Goal: Task Accomplishment & Management: Use online tool/utility

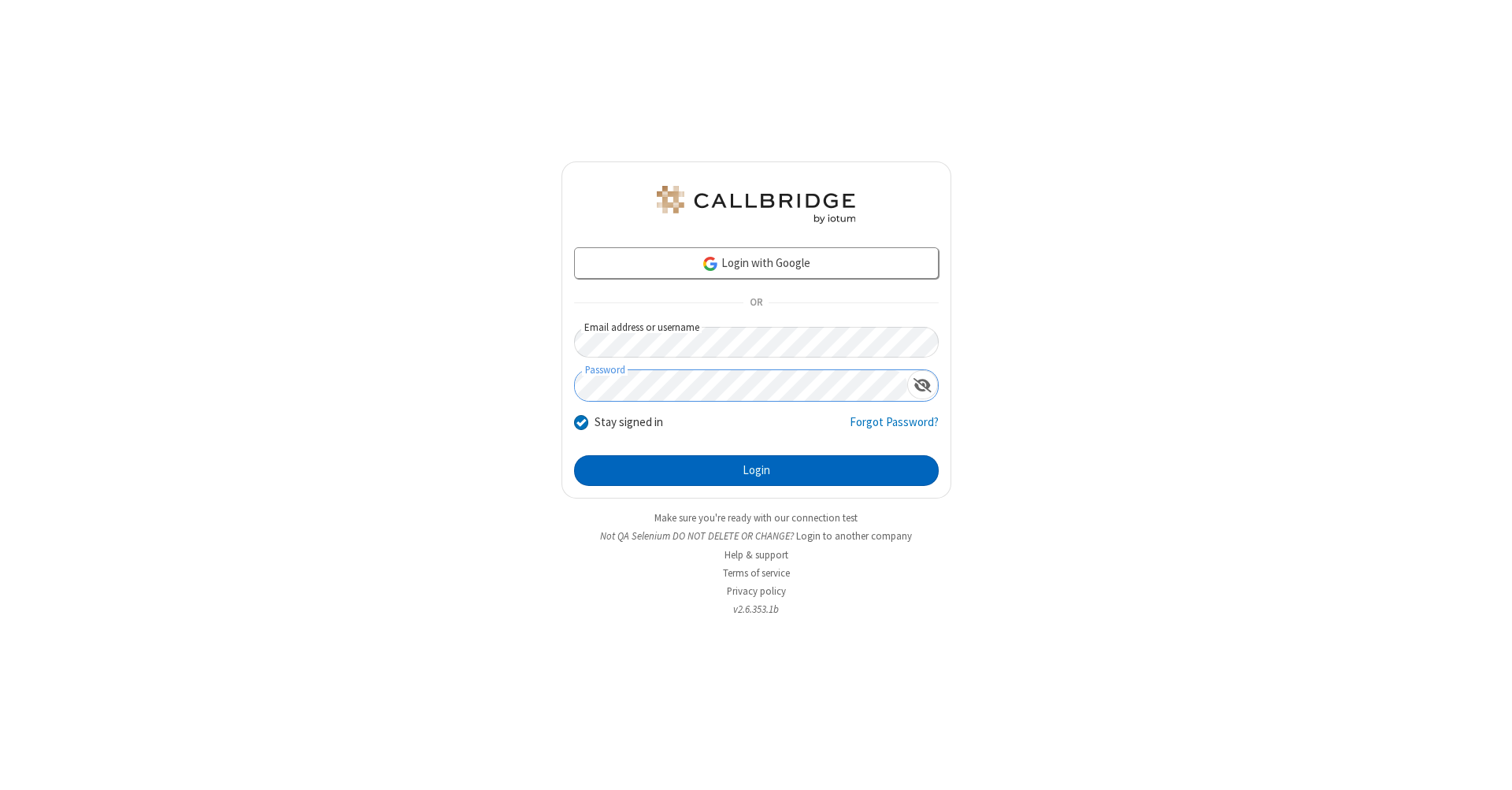
click at [756, 471] on button "Login" at bounding box center [756, 470] width 364 height 31
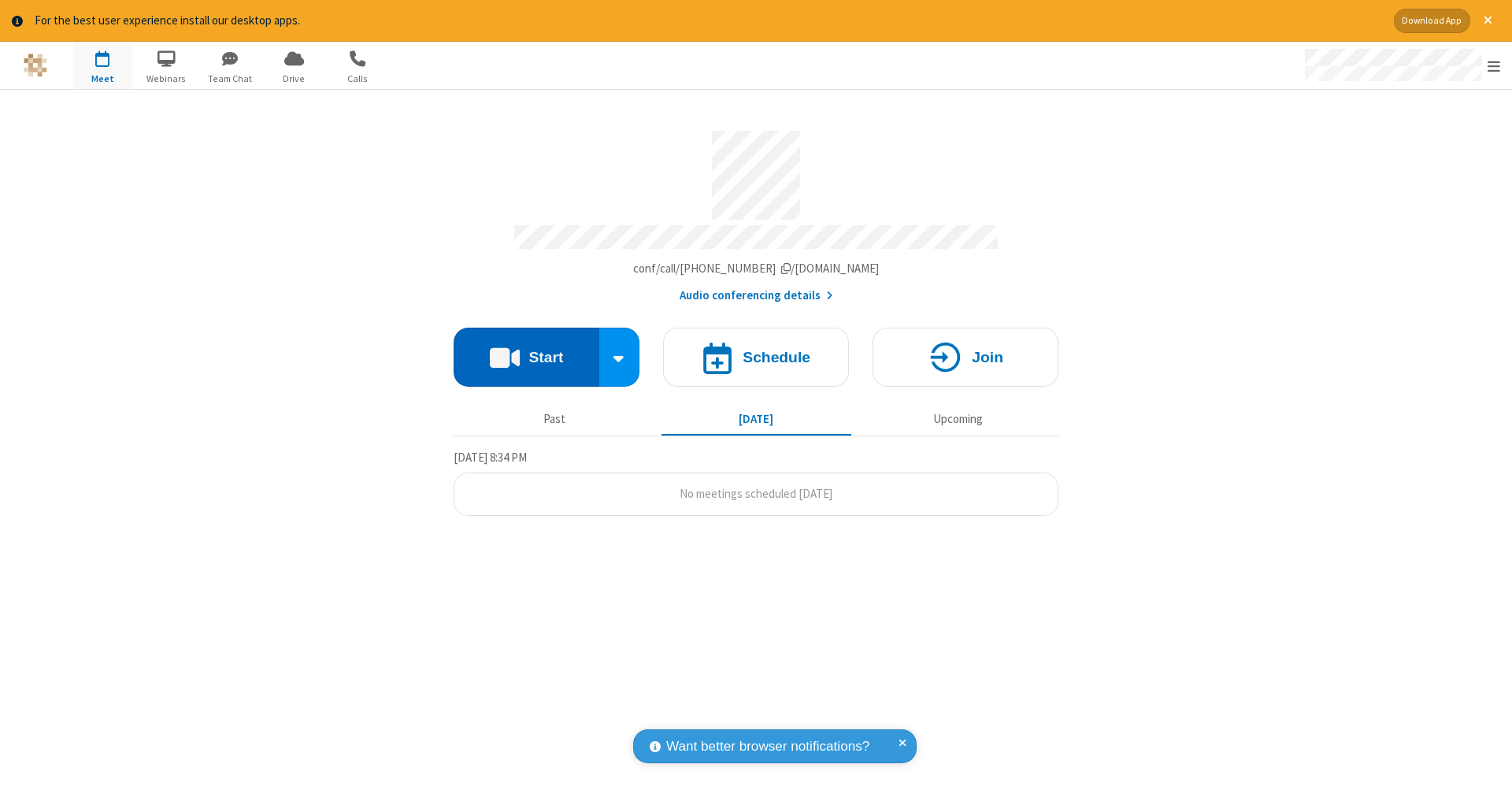
click at [526, 349] on button "Start" at bounding box center [526, 357] width 146 height 59
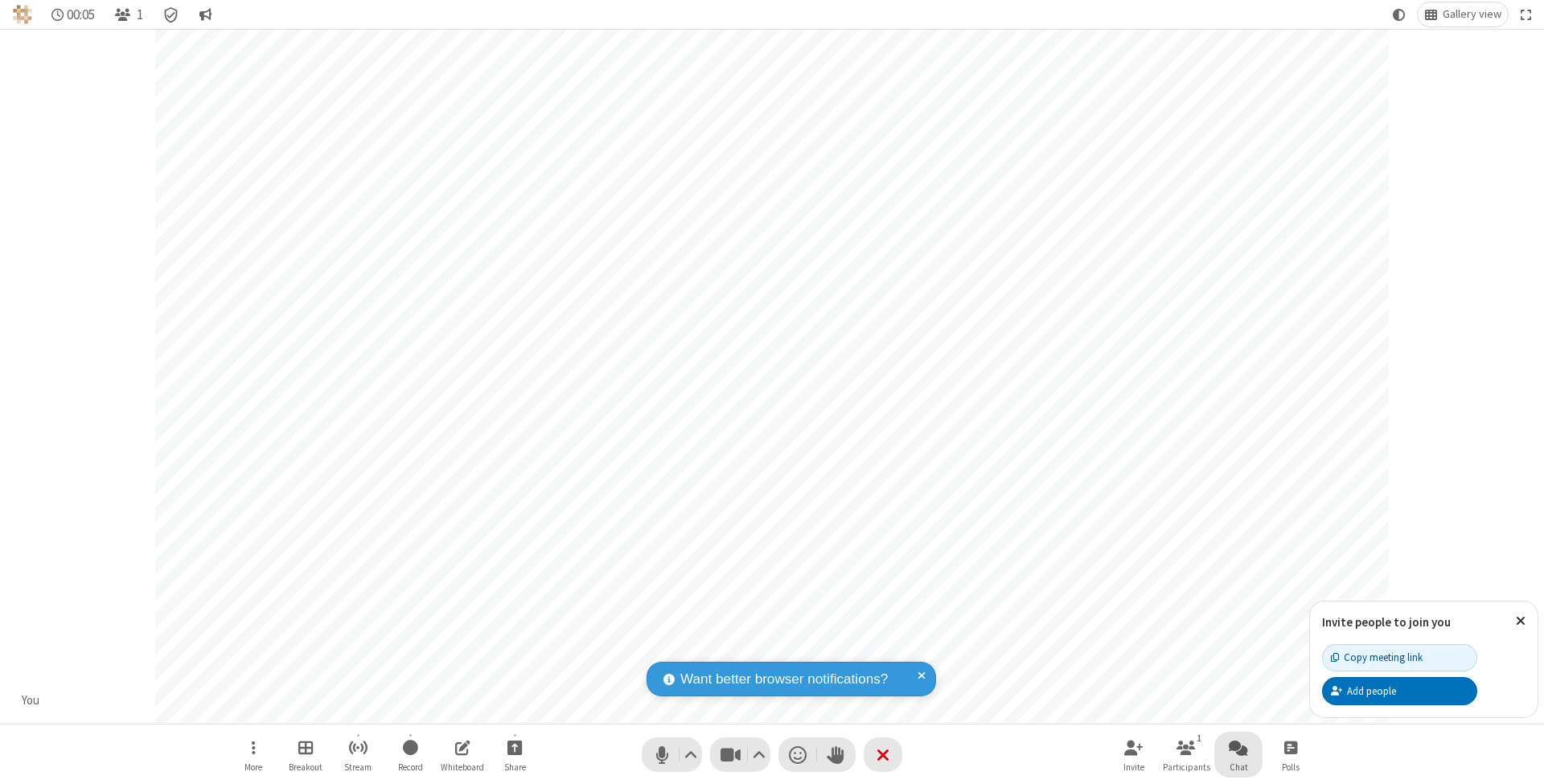
click at [1238, 747] on span "Open chat" at bounding box center [1238, 747] width 19 height 20
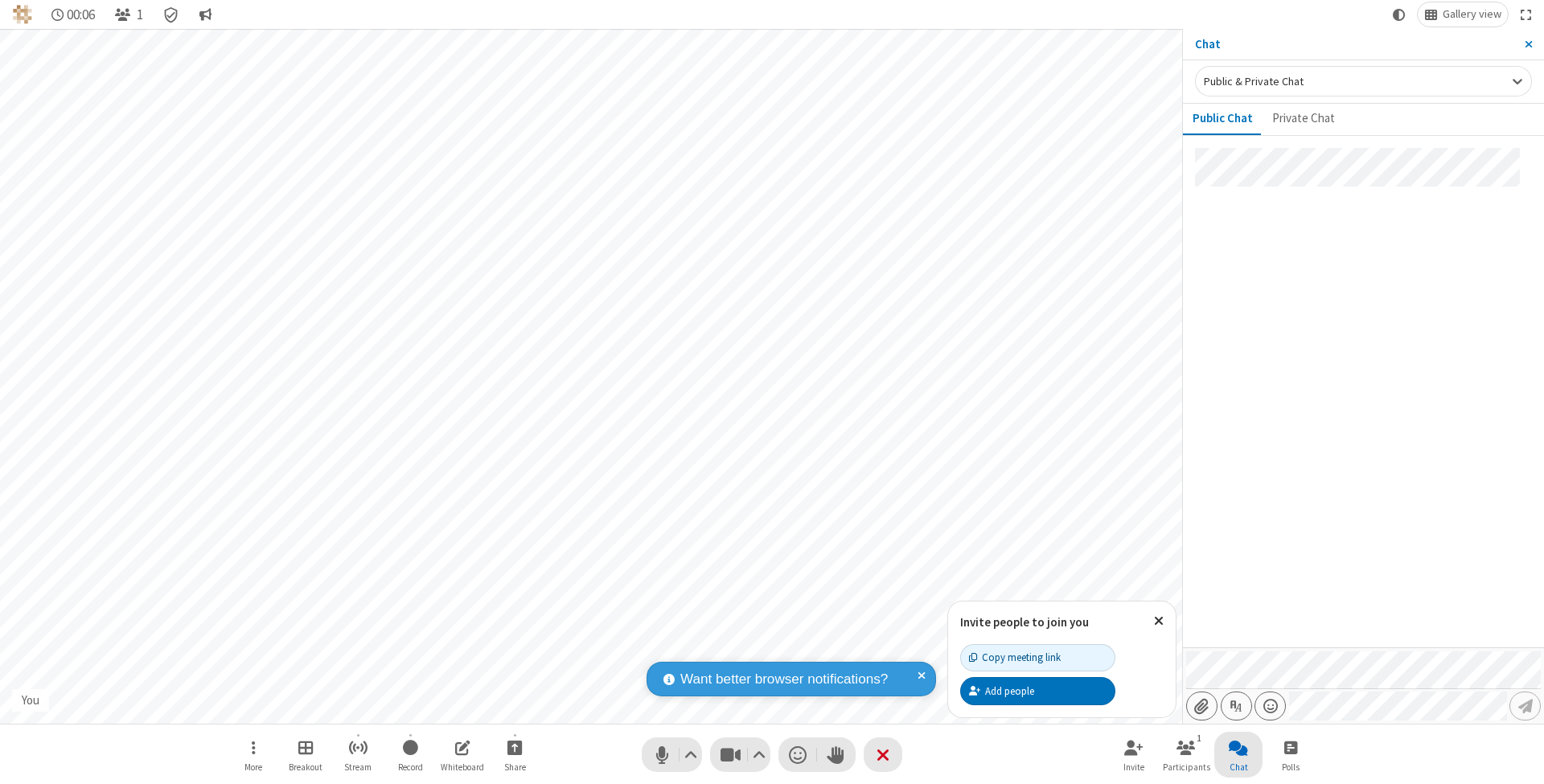
type input "C:\fakepath\doc_test.docx"
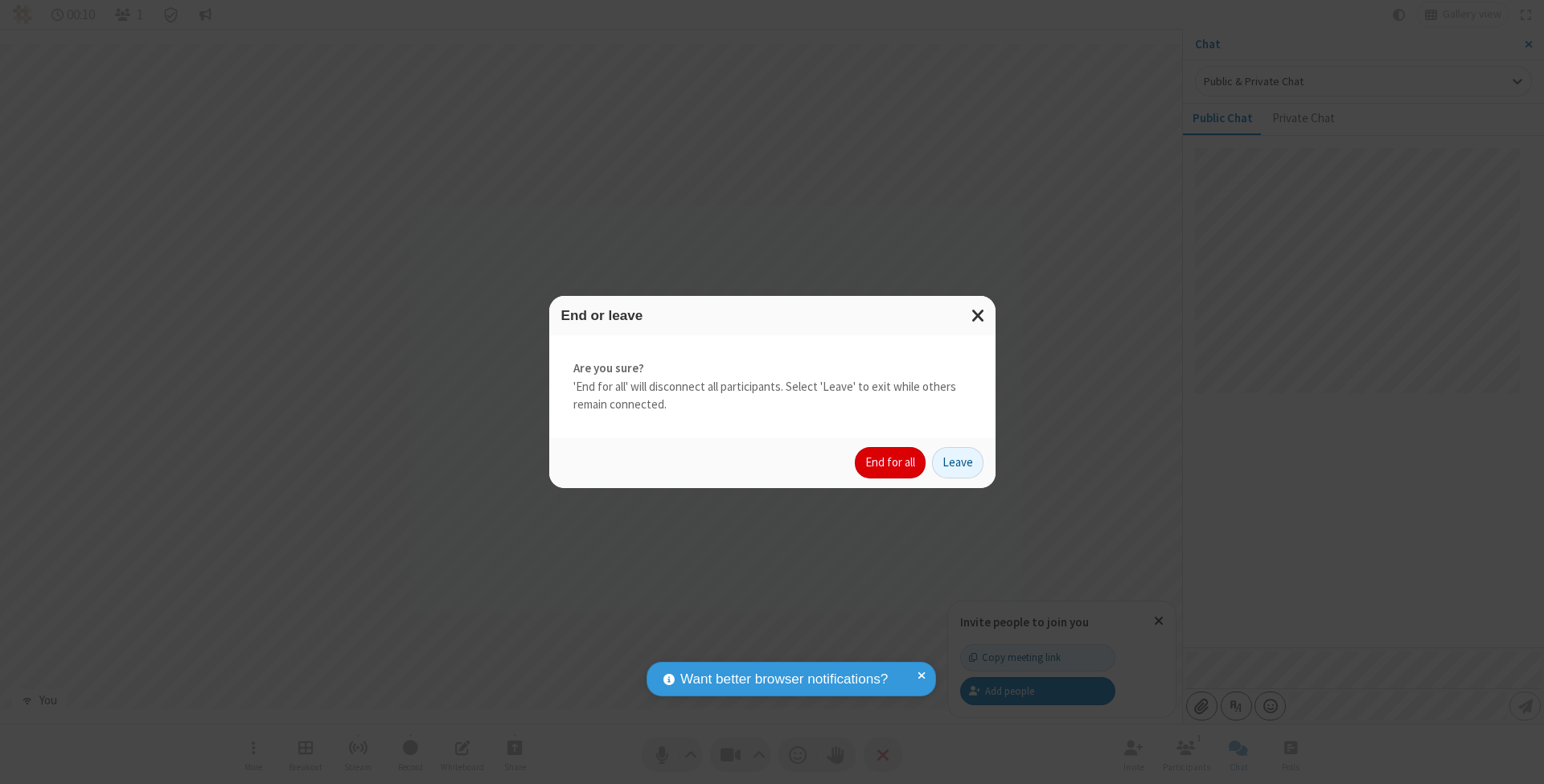
click at [891, 461] on button "End for all" at bounding box center [891, 463] width 71 height 32
